Goal: Consume media (video, audio)

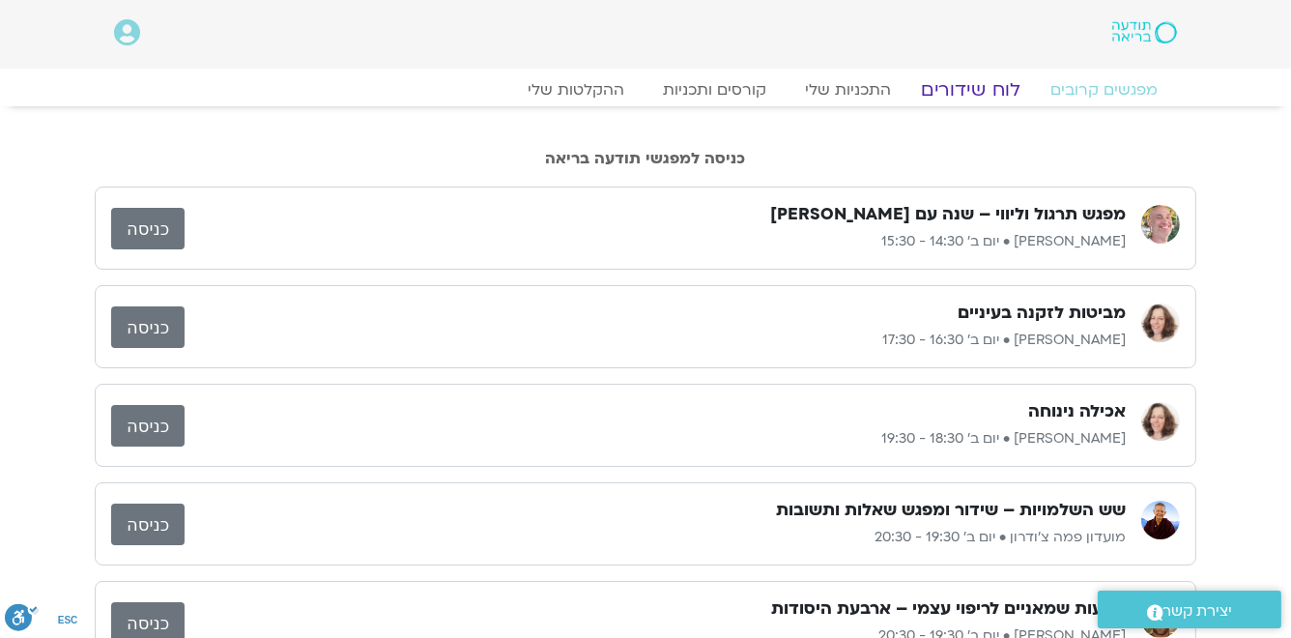
click at [984, 90] on link "לוח שידורים" at bounding box center [971, 89] width 145 height 23
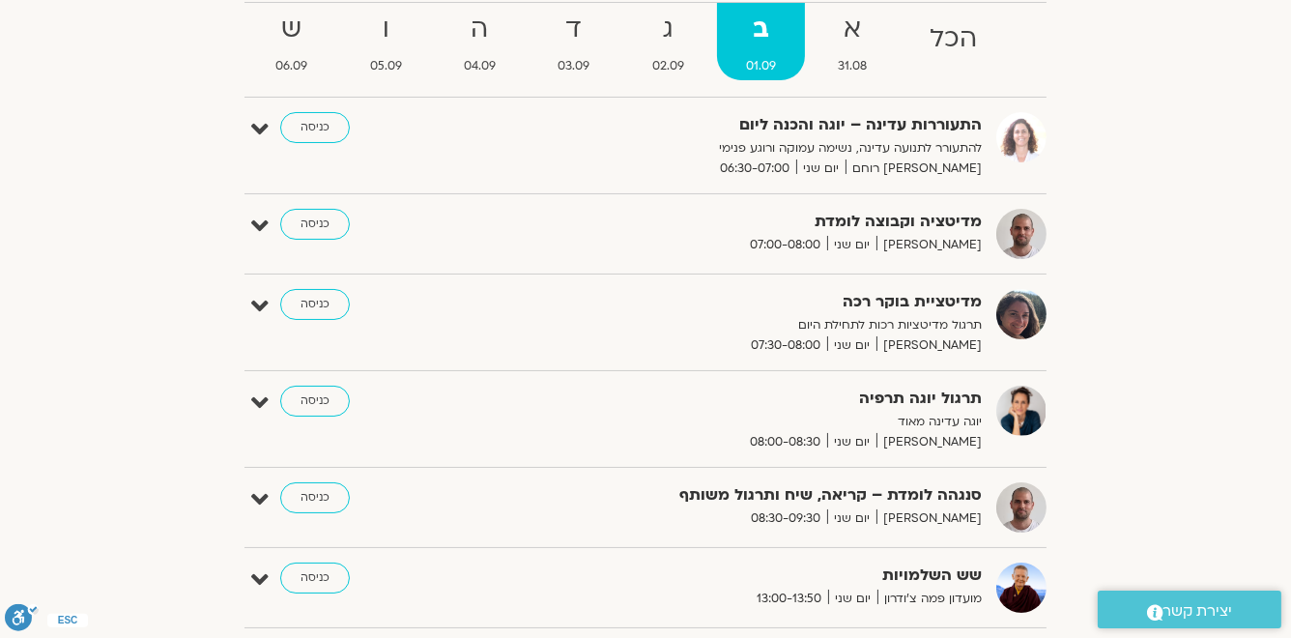
scroll to position [77, 0]
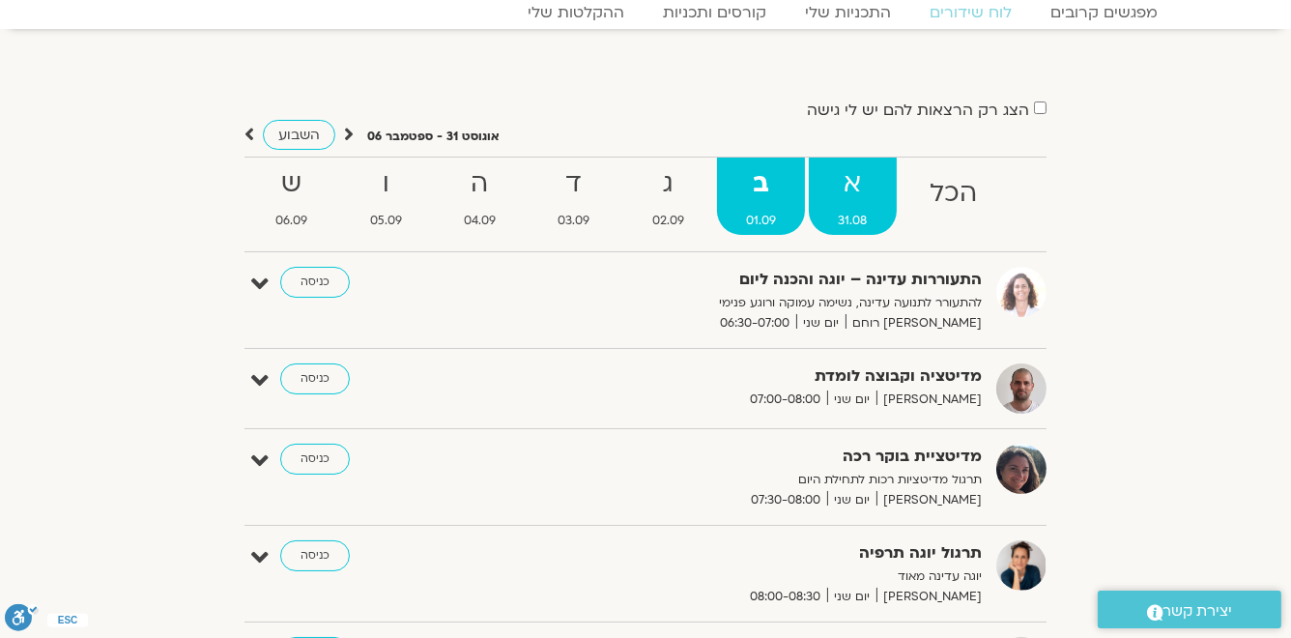
click at [850, 190] on strong "א" at bounding box center [852, 183] width 87 height 43
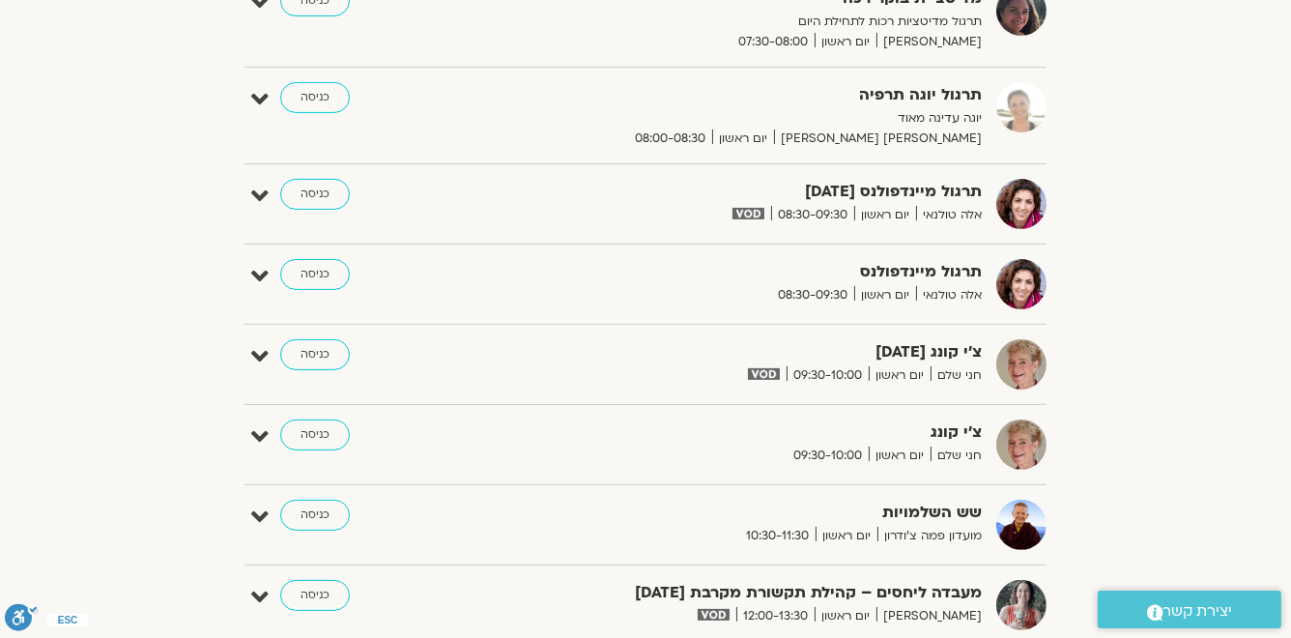
scroll to position [928, 0]
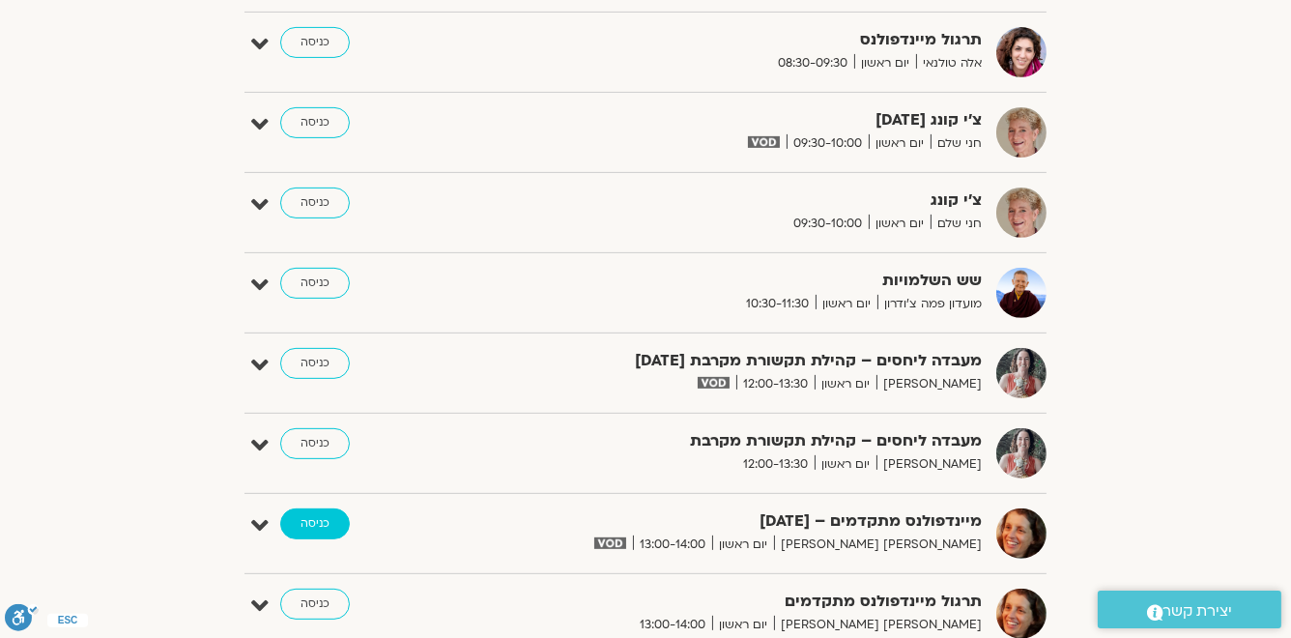
click at [324, 516] on link "כניסה" at bounding box center [315, 523] width 70 height 31
